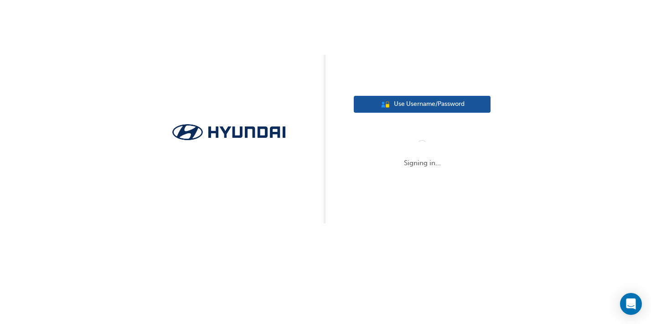
click at [392, 103] on button "User Authentication Icon - Blue Person, Gold Lock Use Username/Password" at bounding box center [422, 104] width 137 height 17
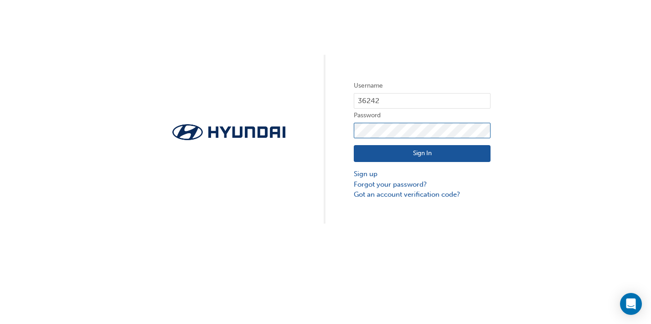
click at [422, 154] on button "Sign In" at bounding box center [422, 153] width 137 height 17
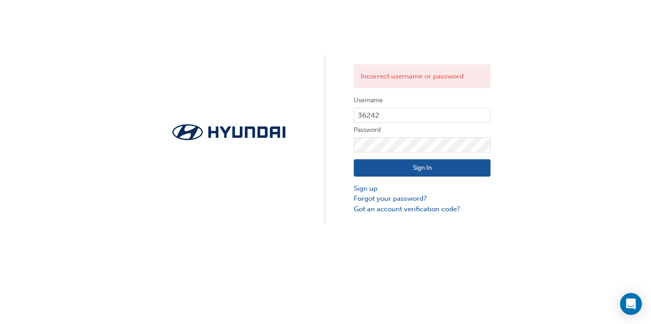
click at [482, 180] on div "Sign In Sign up Forgot your password? Got an account verification code?" at bounding box center [422, 183] width 137 height 62
click at [342, 132] on div "Incorrect username or password. Username 36242 Password Sign In Sign up Forgot …" at bounding box center [325, 111] width 651 height 223
click at [416, 172] on button "Sign In" at bounding box center [422, 167] width 137 height 17
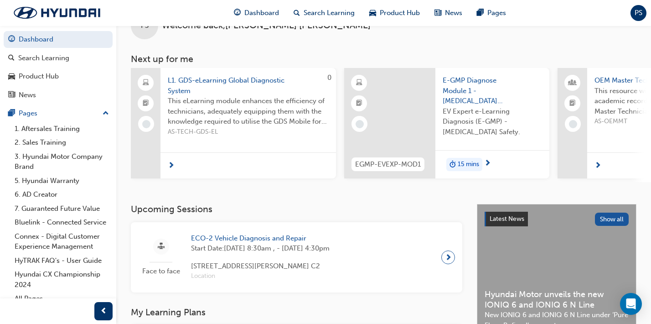
scroll to position [48, 0]
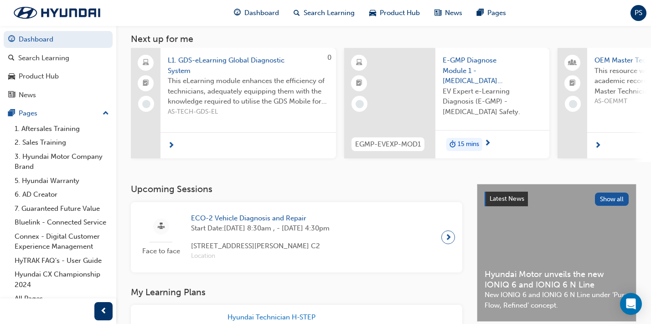
click at [400, 200] on div "Upcoming Sessions Face to face ECO-2 Vehicle Diagnosis and Repair Start Date: […" at bounding box center [304, 228] width 346 height 88
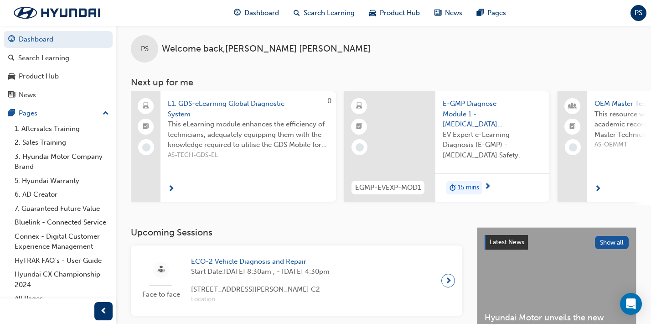
scroll to position [5, 0]
click at [439, 289] on div "Face to face ECO-2 Vehicle Diagnosis and Repair Start Date: [DATE] 8:30am , - […" at bounding box center [296, 280] width 317 height 56
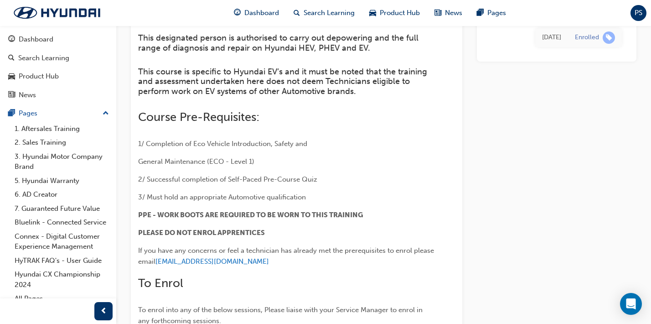
scroll to position [454, 0]
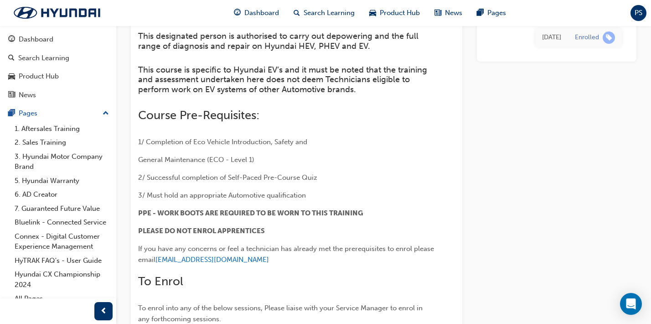
click at [321, 155] on p "General Maintenance (ECO - Level 1)" at bounding box center [286, 159] width 296 height 11
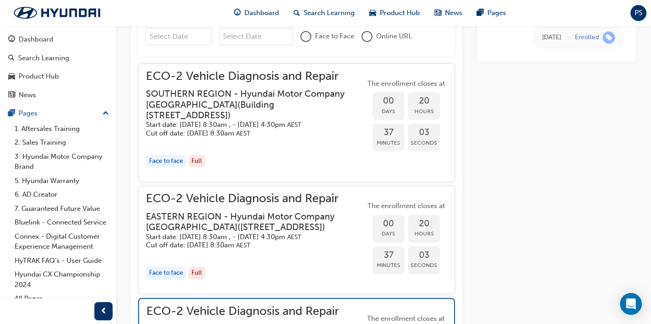
scroll to position [887, 0]
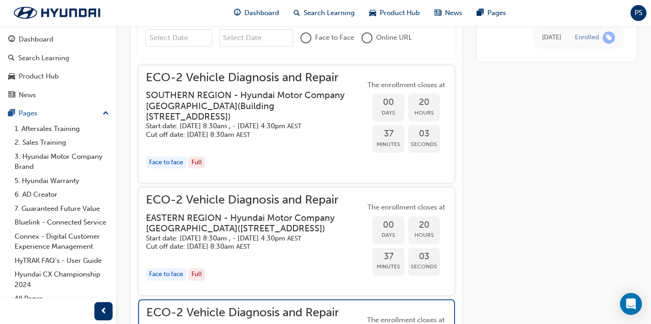
click at [253, 243] on h5 "Start date: [DATE] 8:30am , - [DATE] 4:30pm AEST" at bounding box center [248, 238] width 205 height 9
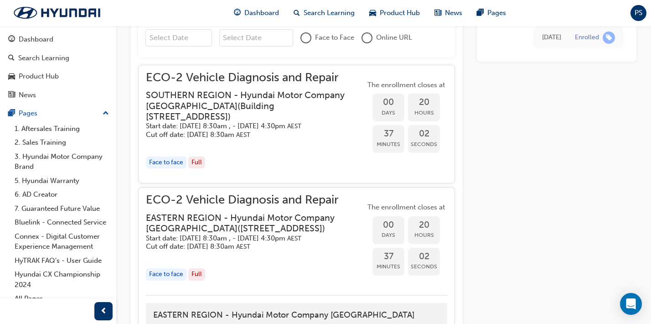
click at [261, 227] on h3 "EASTERN REGION - Hyundai Motor Company [GEOGRAPHIC_DATA] ( [STREET_ADDRESS] )" at bounding box center [248, 222] width 205 height 21
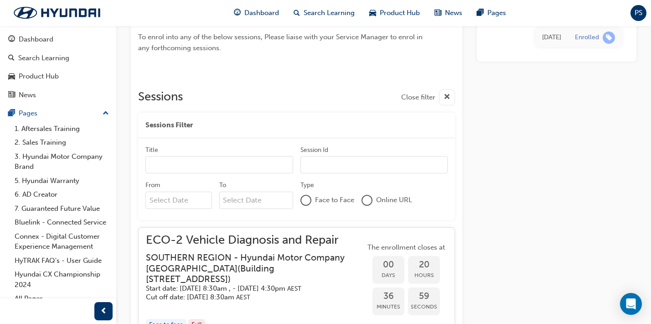
scroll to position [721, 0]
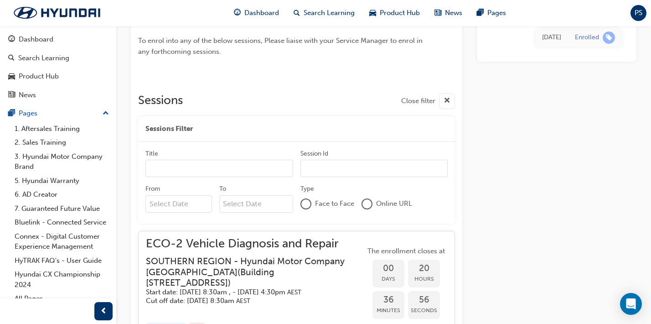
click at [311, 291] on h5 "Start date: [DATE] 8:30am , - [DATE] 4:30pm AEST" at bounding box center [248, 292] width 205 height 9
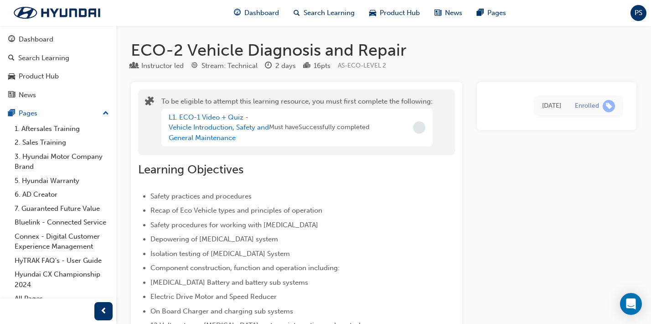
scroll to position [0, 0]
click at [220, 134] on link "L1. ECO-1 Video + Quiz - Vehicle Introduction, Safety and General Maintenance" at bounding box center [219, 127] width 100 height 29
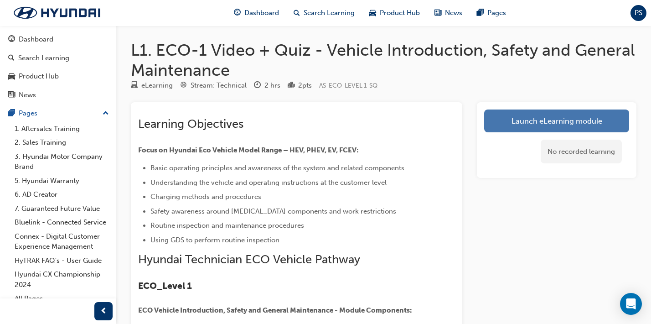
click at [545, 123] on link "Launch eLearning module" at bounding box center [556, 120] width 145 height 23
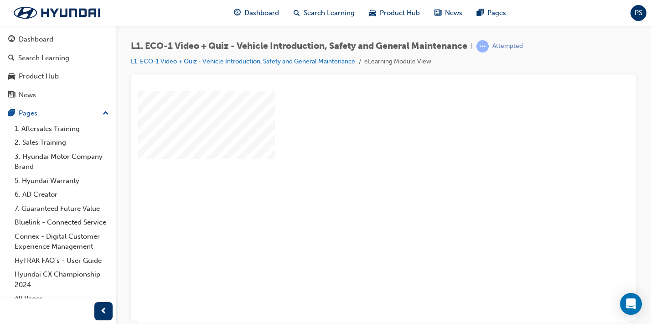
click at [357, 180] on div "play" at bounding box center [357, 180] width 0 height 0
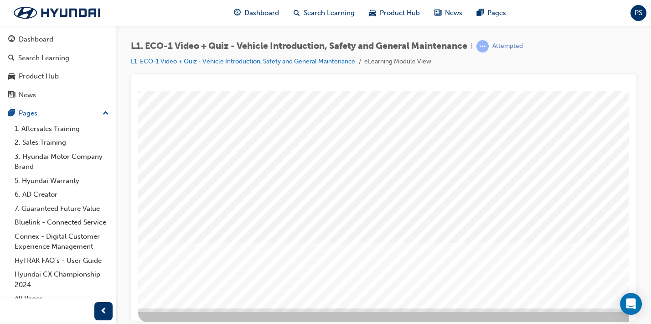
scroll to position [110, 0]
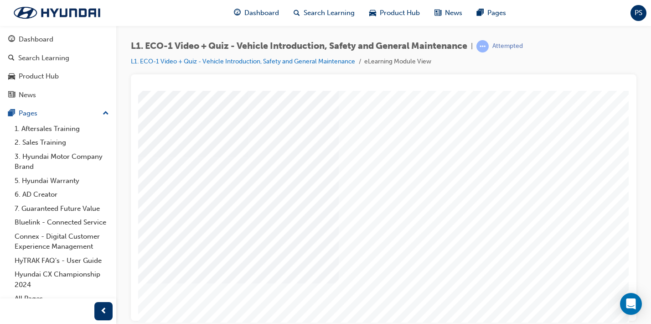
scroll to position [77, 129]
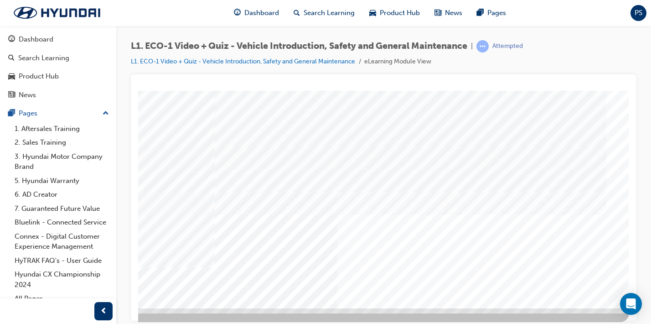
scroll to position [110, 129]
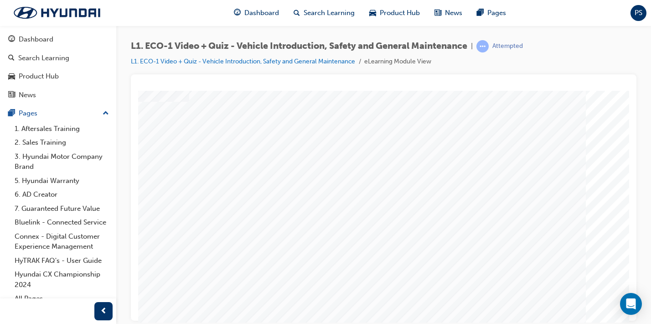
scroll to position [75, 86]
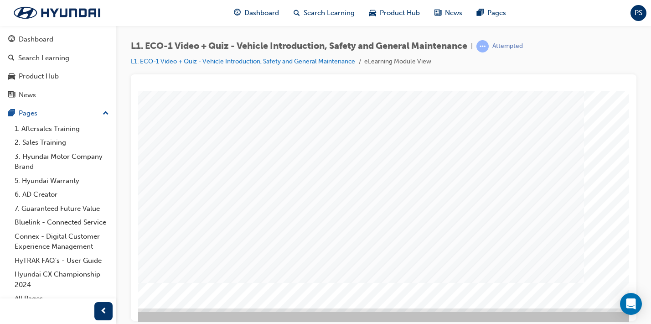
scroll to position [109, 86]
